Goal: Task Accomplishment & Management: Use online tool/utility

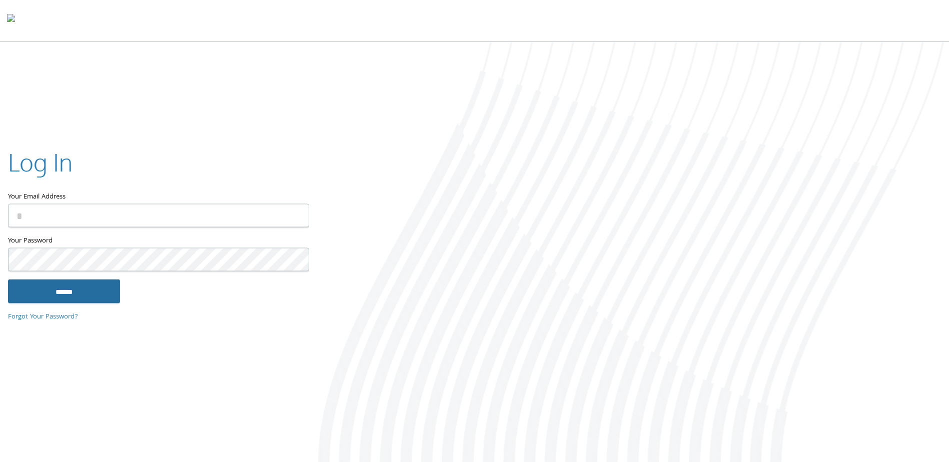
type input "**********"
click at [45, 295] on input "******" at bounding box center [64, 292] width 112 height 24
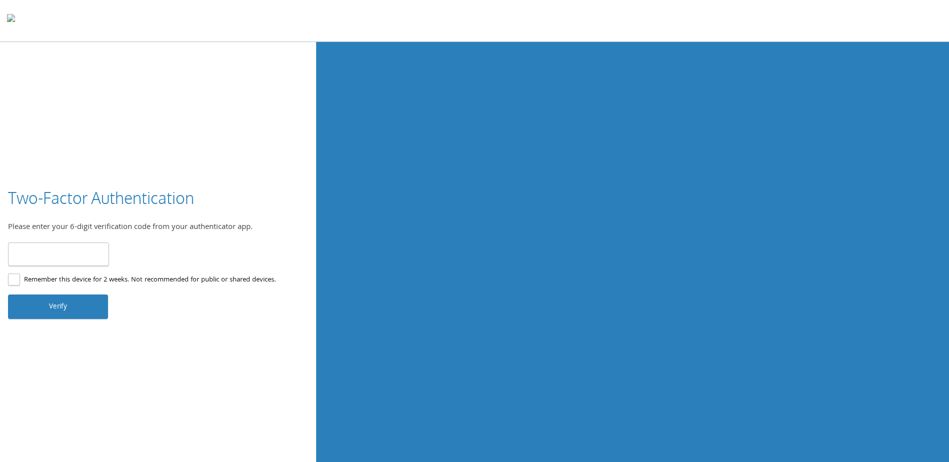
type input "******"
